Goal: Use online tool/utility: Use online tool/utility

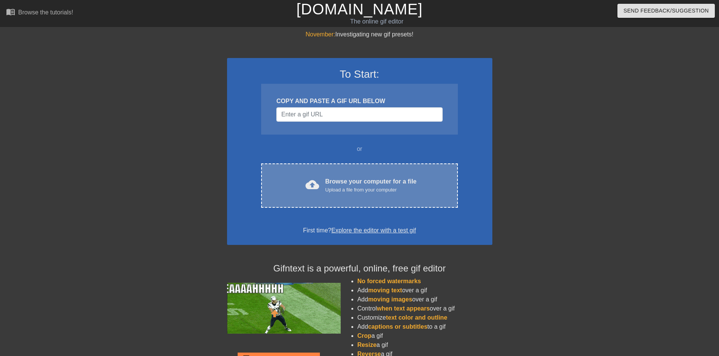
click at [340, 183] on div "Browse your computer for a file Upload a file from your computer" at bounding box center [370, 185] width 91 height 17
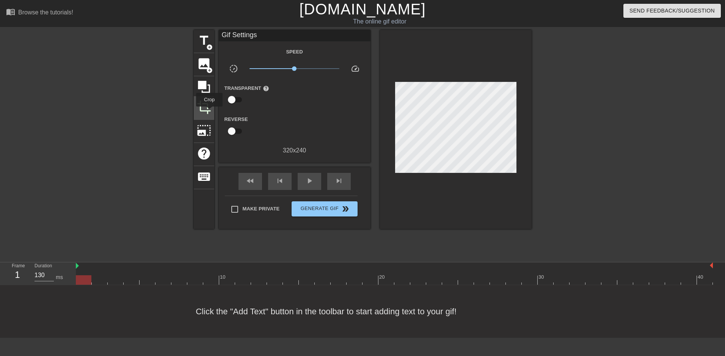
click at [209, 112] on span "crop" at bounding box center [204, 107] width 14 height 14
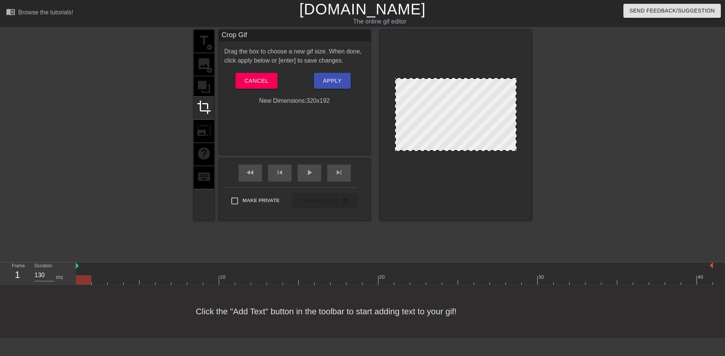
drag, startPoint x: 510, startPoint y: 167, endPoint x: 511, endPoint y: 149, distance: 18.2
click at [319, 85] on button "Apply" at bounding box center [332, 81] width 37 height 16
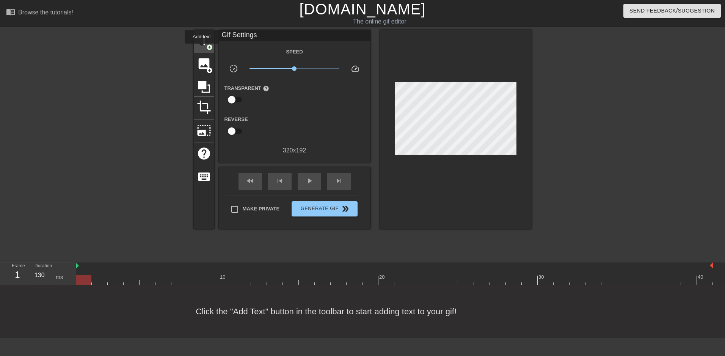
click at [202, 49] on div "title add_circle" at bounding box center [204, 41] width 20 height 23
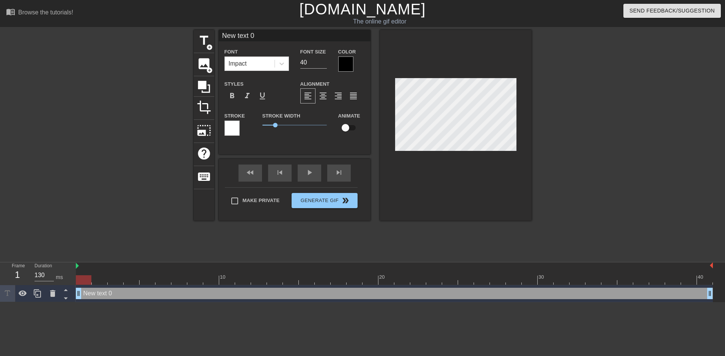
scroll to position [1, 2]
type input "l"
type textarea "l"
type input "le"
type textarea "le"
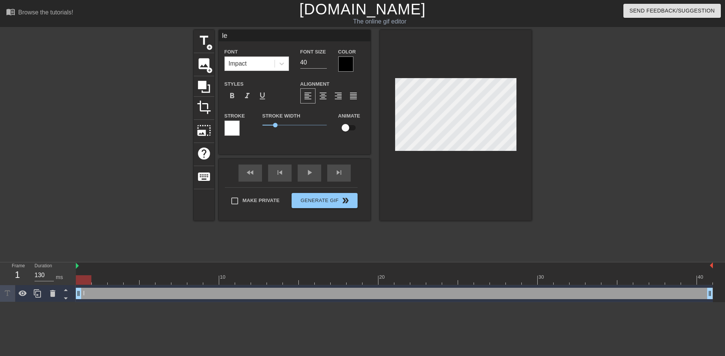
type input "let"
type textarea "let"
type input "lets"
type textarea "lets"
type input "lets"
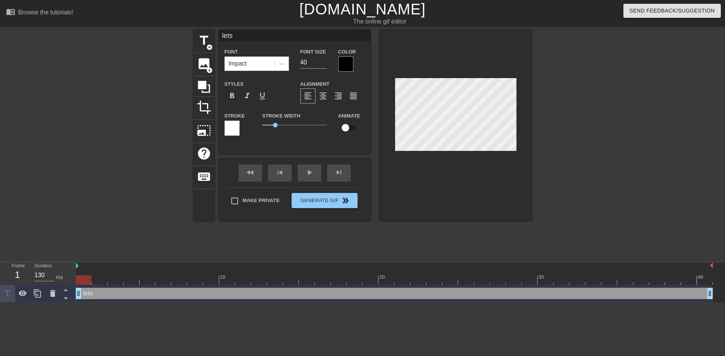
type textarea "lets"
type input "lets g"
type textarea "lets g"
type input "lets gf"
type textarea "lets gf"
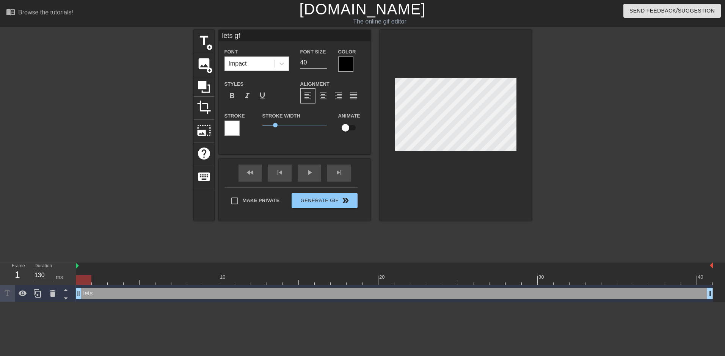
type input "lets gfo"
type textarea "lets gfo"
type input "lets gf"
type textarea "lets gf"
type input "lets g"
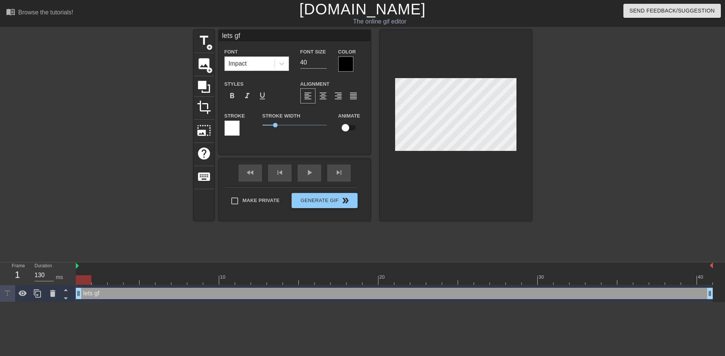
type textarea "lets g"
type input "lets gp"
type textarea "lets gp"
type input "lets gpo"
type textarea "lets gpo"
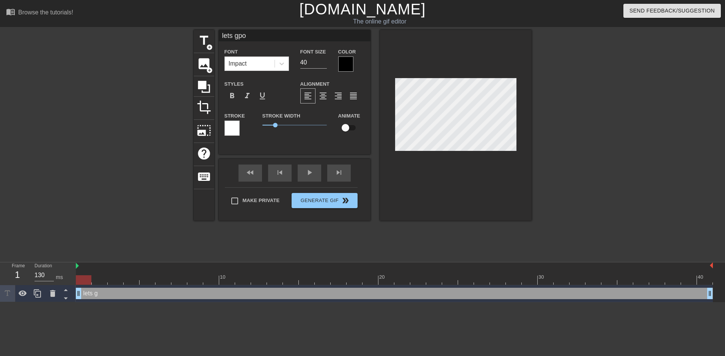
scroll to position [1, 2]
type input "lets gp"
type textarea "lets gp"
type input "lets g"
type textarea "lets g"
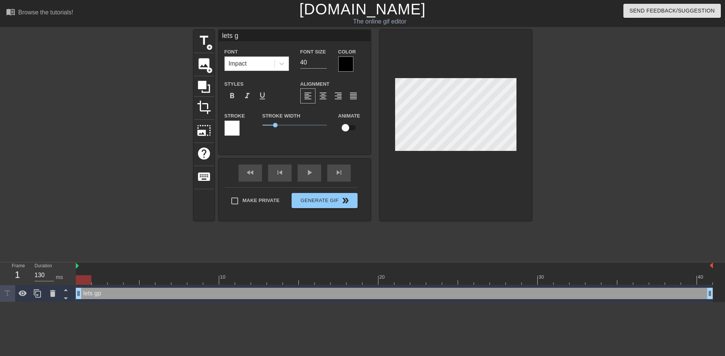
type input "lets go"
type textarea "lets go"
type input "lets go"
type textarea "lets go"
type input "lets go l"
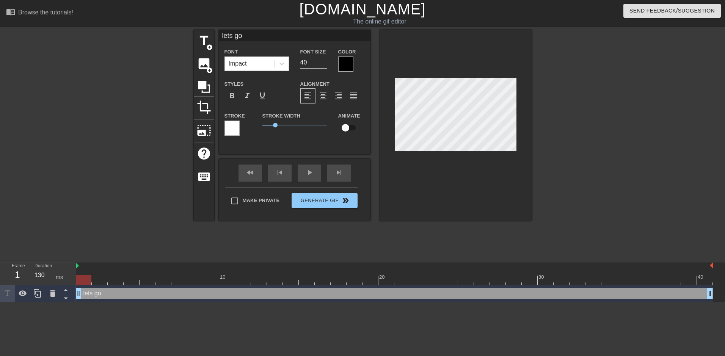
type textarea "lets go l"
type input "lets go le"
type textarea "lets go le"
type input "lets go let"
type textarea "lets go let"
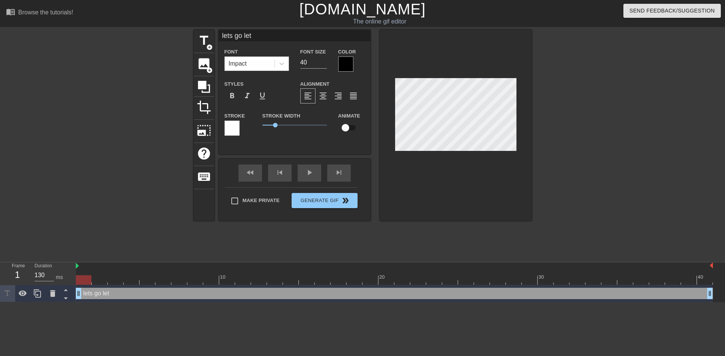
type input "lets go lets"
type textarea "lets go lets"
type input "lets go lets"
type textarea "lets go lets"
type input "lets go lets g"
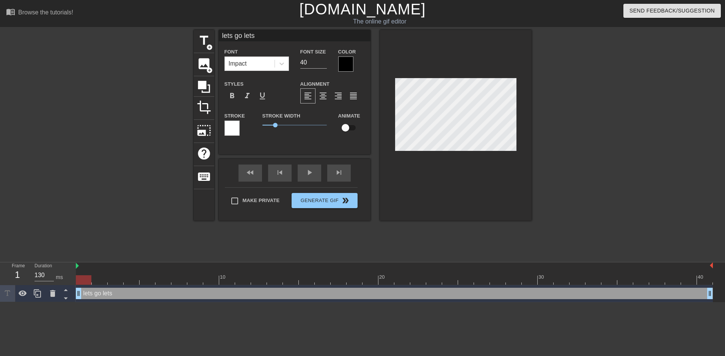
type textarea "lets go lets g"
type input "lets go lets go"
type textarea "lets go lets go"
type input "lets go lets go!"
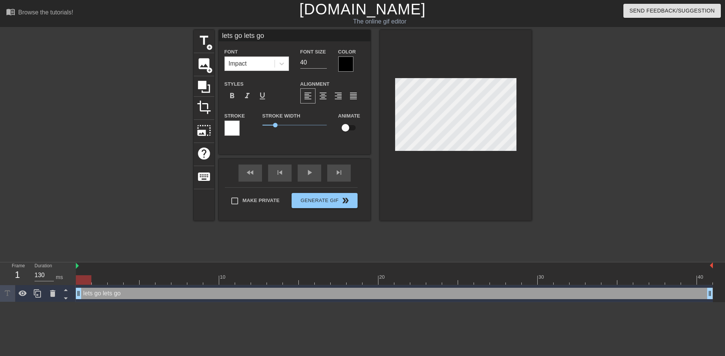
type textarea "lets go lets go!"
type input "lets go lets go!!"
type textarea "lets go lets go!!"
type input "lets goo lets go!!"
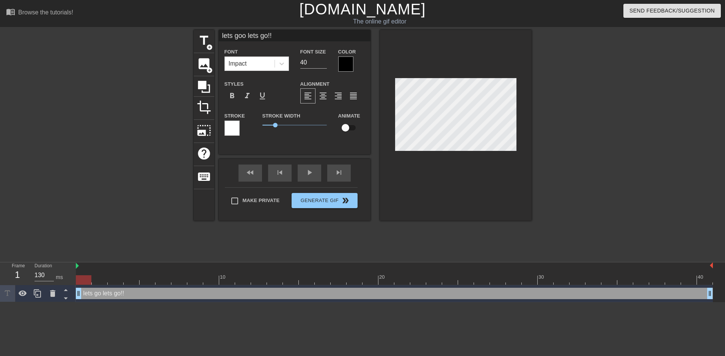
scroll to position [1, 2]
type textarea "lets goo lets go!!"
click at [528, 127] on div at bounding box center [456, 125] width 152 height 191
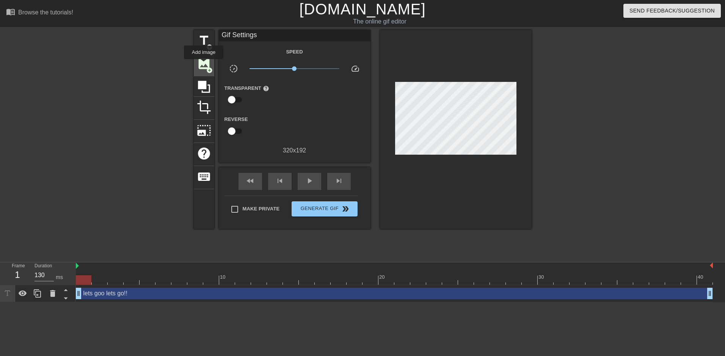
click at [204, 64] on span "image" at bounding box center [204, 63] width 14 height 14
click at [205, 47] on span "title" at bounding box center [204, 40] width 14 height 14
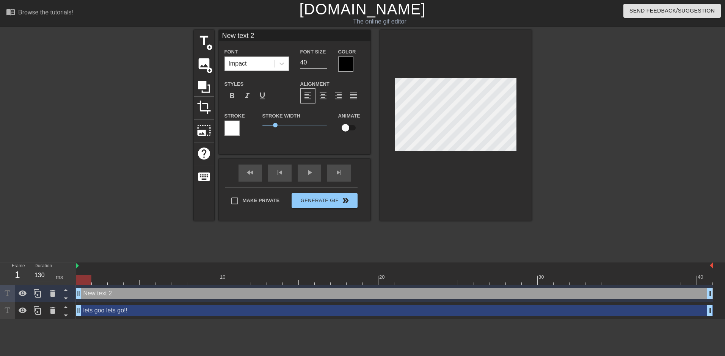
scroll to position [1, 2]
type input "y"
type textarea "y"
type input "ya"
type textarea "ya"
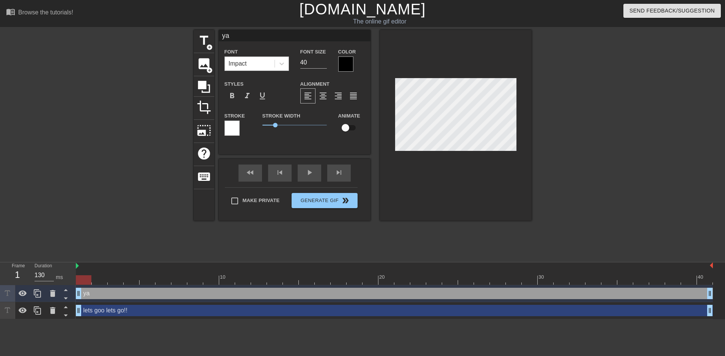
type input "yal"
type textarea "yal"
type input "yall"
type textarea "yall"
type input "yall"
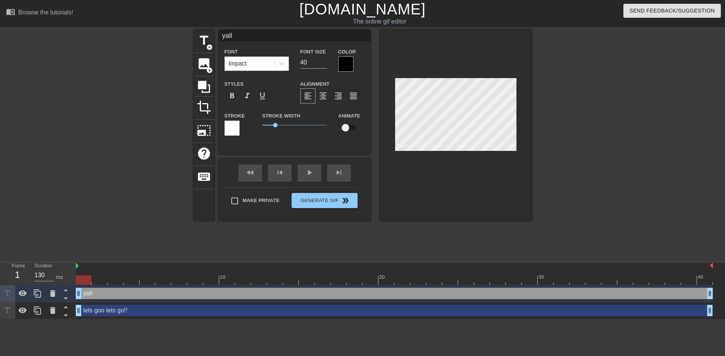
type textarea "yall"
type input "yall m"
type textarea "yall m"
type input "yall me"
type textarea "yall me"
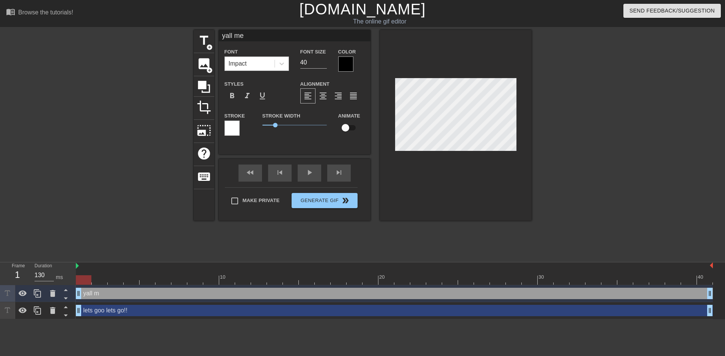
type input "yall mes"
type textarea "yall mes"
type input "yall mess"
type textarea "yall mess"
type input "[PERSON_NAME]"
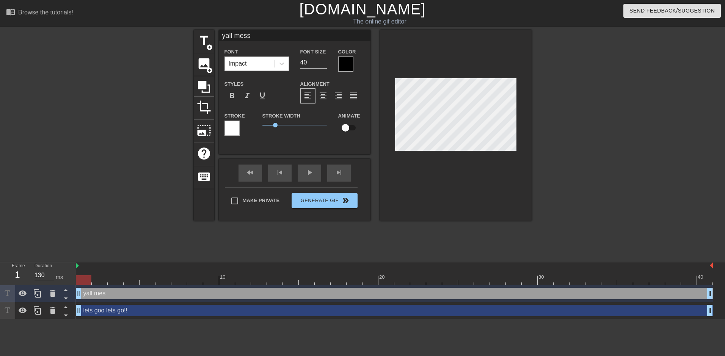
type textarea "[PERSON_NAME]"
type input "[PERSON_NAME]"
type textarea "[PERSON_NAME]"
type input "yall messing"
type textarea "yall messing"
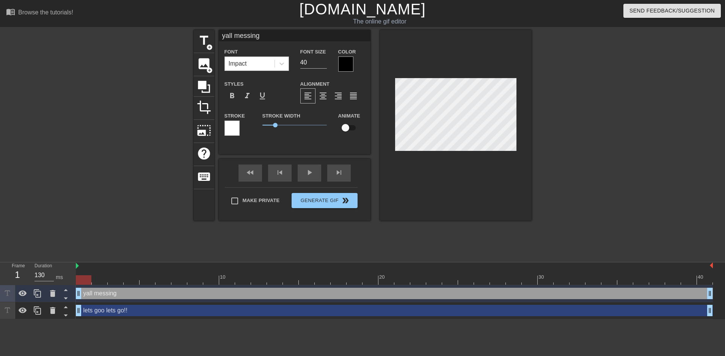
type input "yall messing"
type textarea "yall messing"
type input "yall messing w"
type textarea "yall messing w"
type input "yall messing wi"
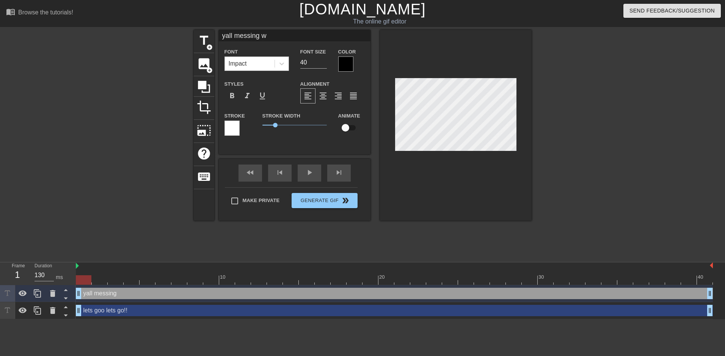
type textarea "yall messing wi"
type input "yall messing wit"
type textarea "yall messing wit"
type input "yall messing with"
type textarea "yall messing with"
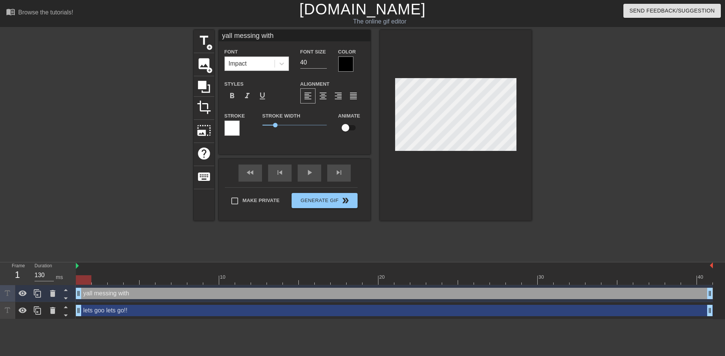
type input "yall messing with"
type textarea "yall messing with"
type input "yall messing with m"
type textarea "yall messing with m"
type input "yall messing with my"
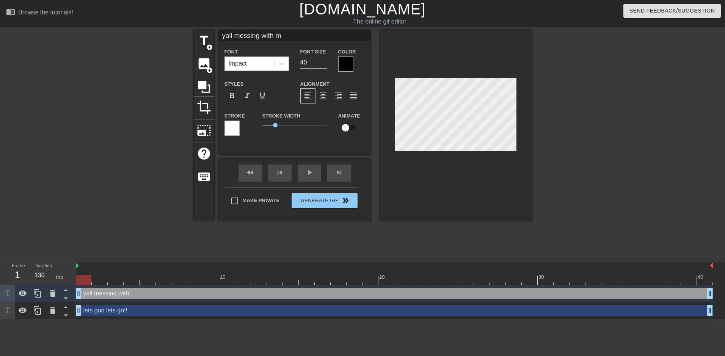
type textarea "yall messing with my"
type input "yall messing with my"
type textarea "yall messing with my"
type input "yall messing with my t"
type textarea "yall messing with my t"
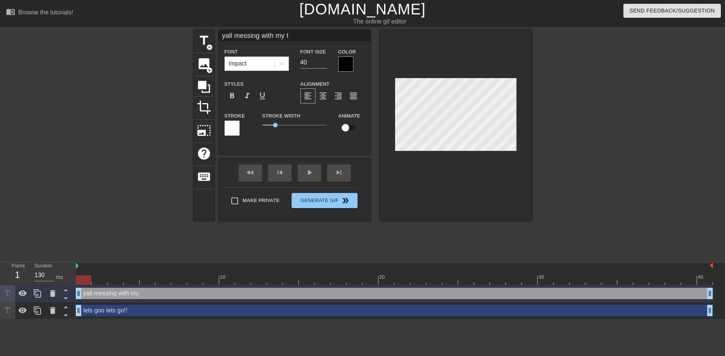
type input "yall messing with my ti"
type textarea "yall messing with my ti"
type input "yall messing with my [PERSON_NAME]"
type textarea "yall messing with my [PERSON_NAME]"
type input "yall messing with my time"
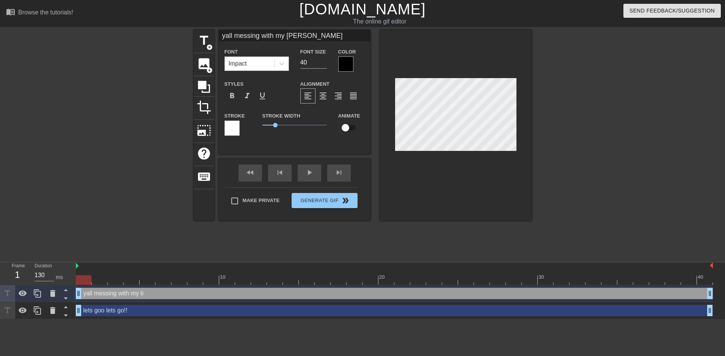
type textarea "yall messing with my time"
type input "yall messing with my time!"
type textarea "yall messing with my time!"
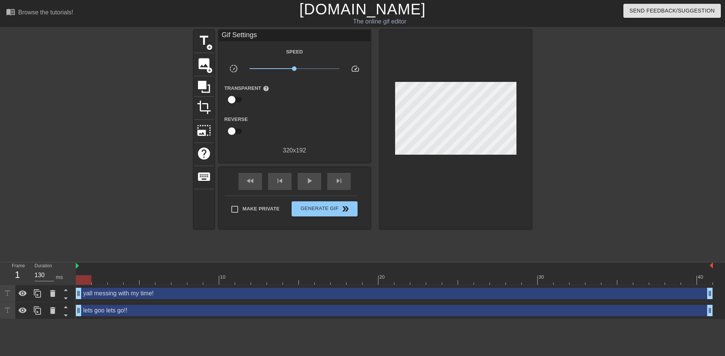
click at [550, 123] on div at bounding box center [597, 143] width 114 height 227
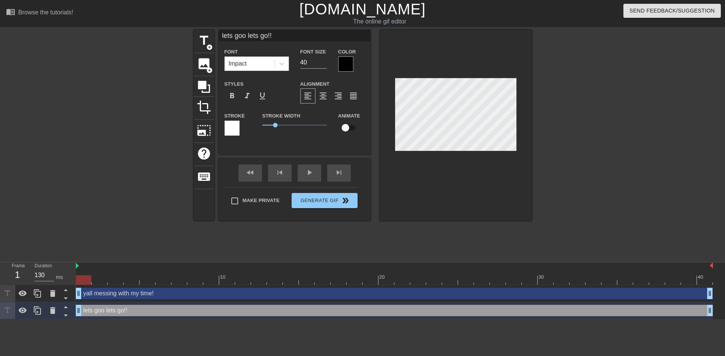
type input "yall messing with my time!"
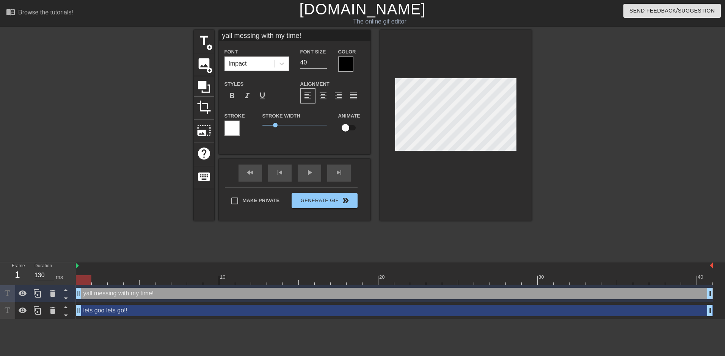
click at [527, 130] on div at bounding box center [456, 125] width 152 height 191
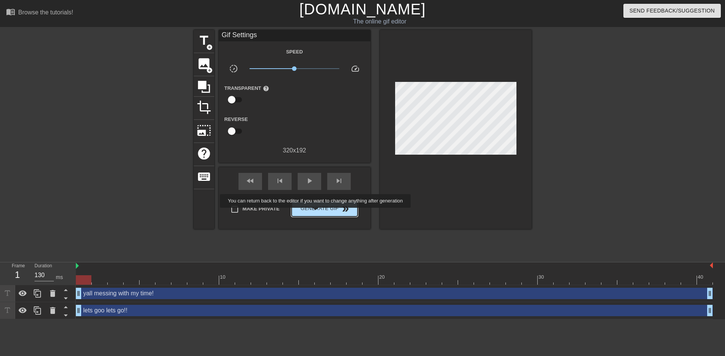
click at [315, 212] on span "Generate Gif double_arrow" at bounding box center [323, 208] width 59 height 9
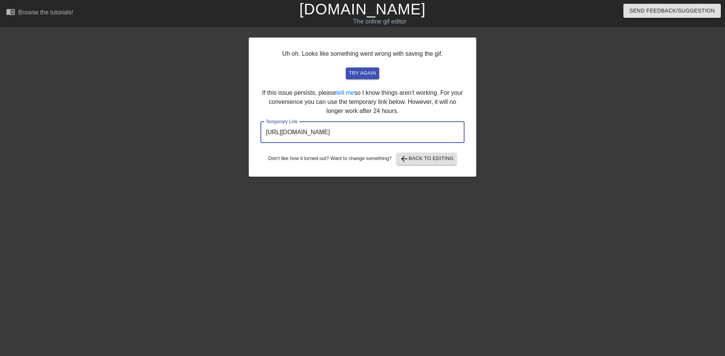
drag, startPoint x: 424, startPoint y: 131, endPoint x: 254, endPoint y: 143, distance: 170.6
click at [254, 143] on div "Uh oh. Looks like something went wrong with saving the gif. try again If this i…" at bounding box center [362, 107] width 227 height 139
drag, startPoint x: 254, startPoint y: 143, endPoint x: 277, endPoint y: 132, distance: 25.6
click at [364, 79] on div "Uh oh. Looks like something went wrong with saving the gif. try again If this i…" at bounding box center [362, 107] width 227 height 139
click at [363, 74] on span "try again" at bounding box center [362, 73] width 27 height 9
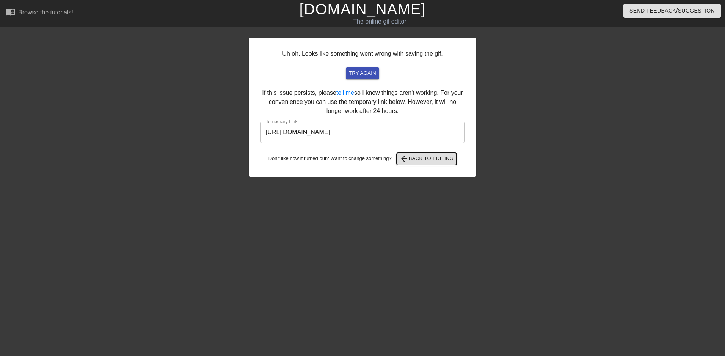
click at [429, 154] on span "arrow_back Back to Editing" at bounding box center [426, 158] width 54 height 9
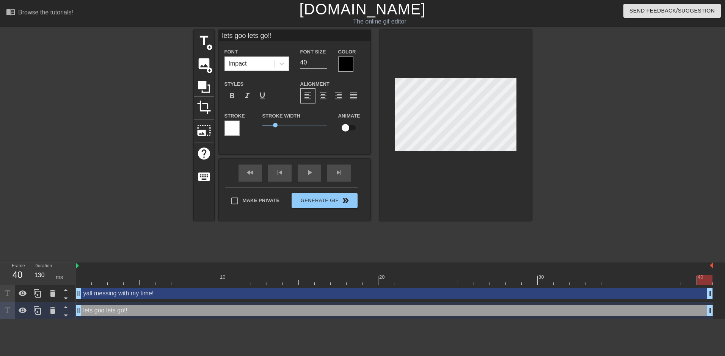
type input "lets lets go!!"
type textarea "lets lets go!!"
type input "lets lets go!!"
type textarea "lets lets go!!"
type input "let lets go!!"
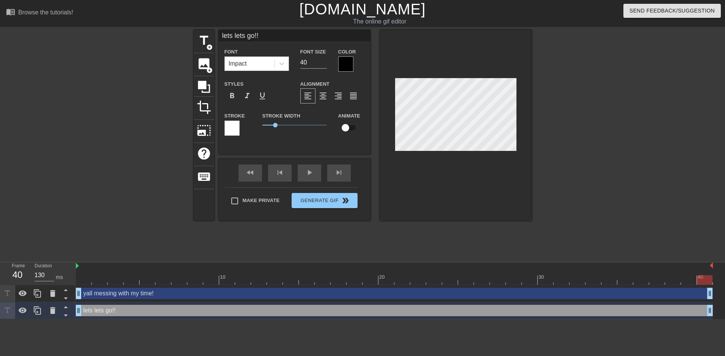
type textarea "let lets go!!"
type input "le lets go!!"
type textarea "le lets go!!"
type input "l lets go!!"
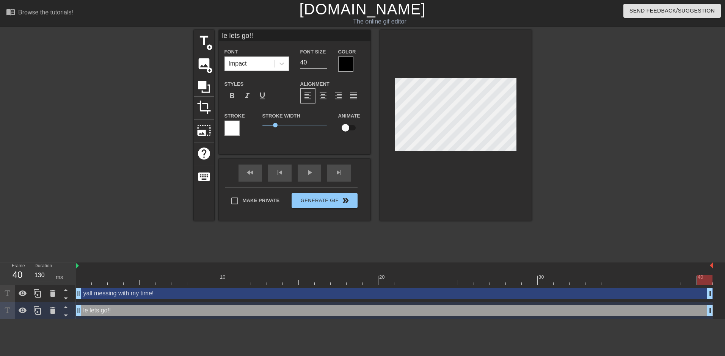
type textarea "l lets go!!"
type input "lets go!!"
type textarea "lets go!!"
click at [491, 180] on div at bounding box center [456, 125] width 152 height 191
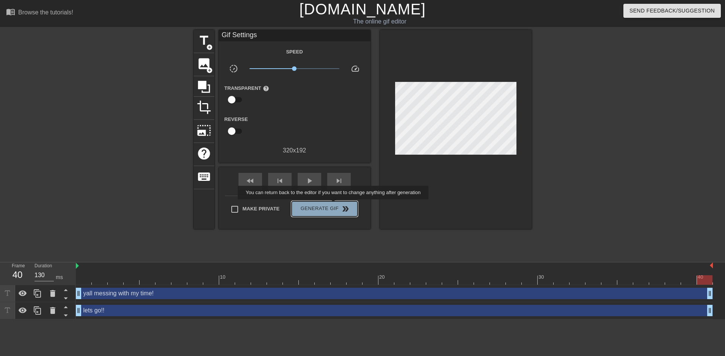
click at [334, 205] on span "Generate Gif double_arrow" at bounding box center [323, 208] width 59 height 9
